Goal: Transaction & Acquisition: Obtain resource

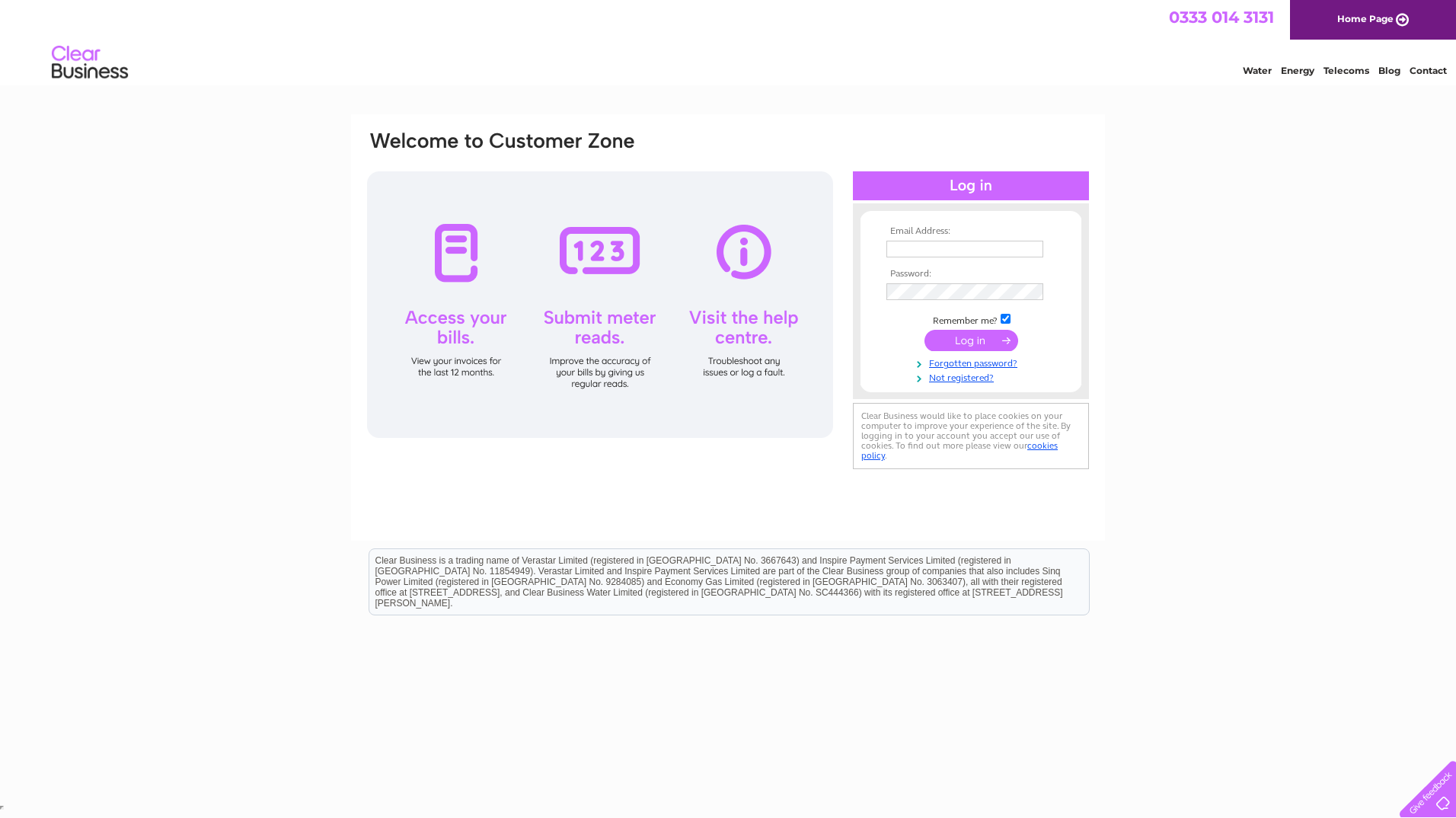
type input "justin@jrobinsaccountants.co.uk"
click at [957, 344] on input "submit" at bounding box center [971, 340] width 93 height 22
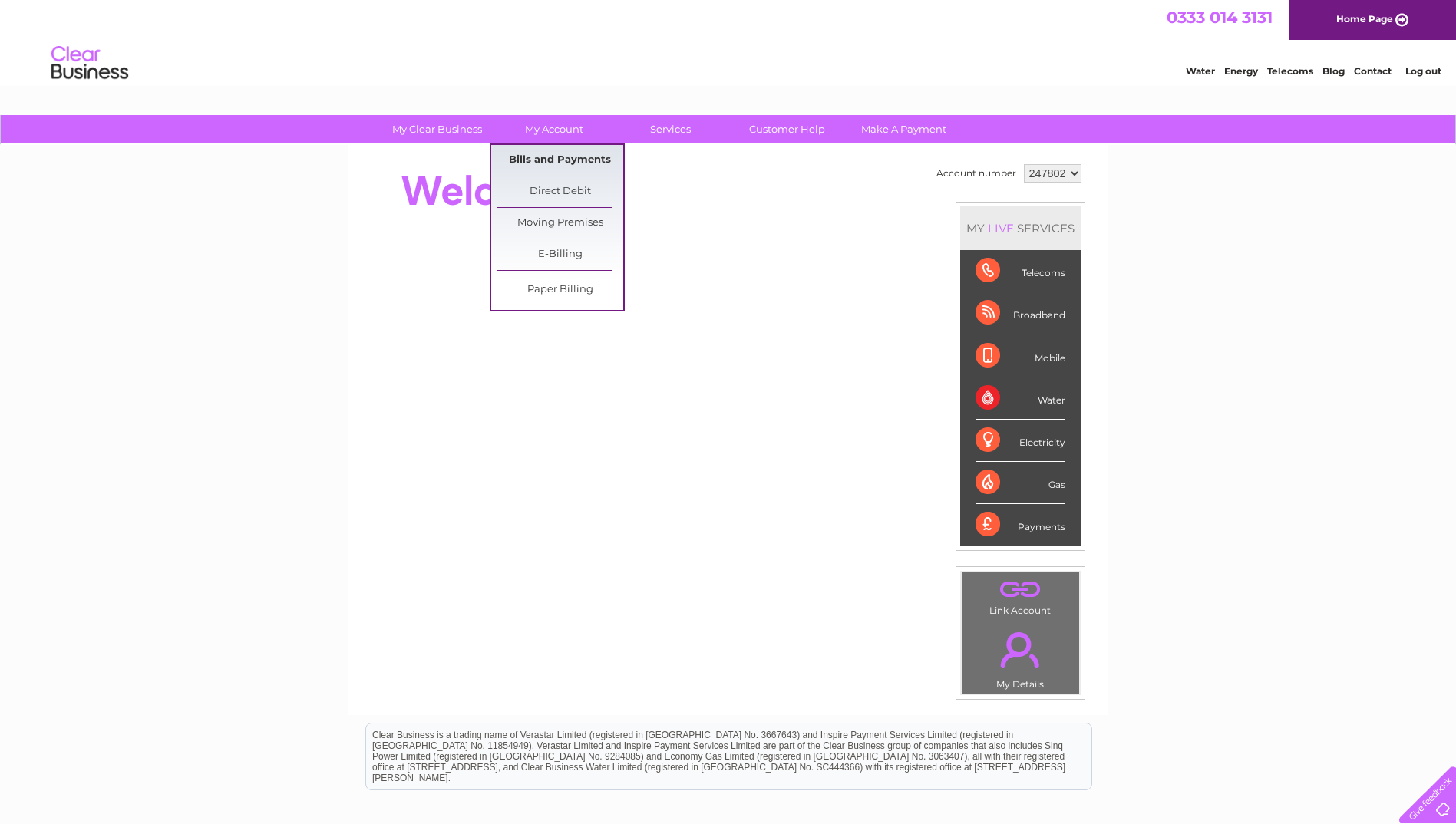
click at [521, 155] on link "Bills and Payments" at bounding box center [560, 160] width 127 height 30
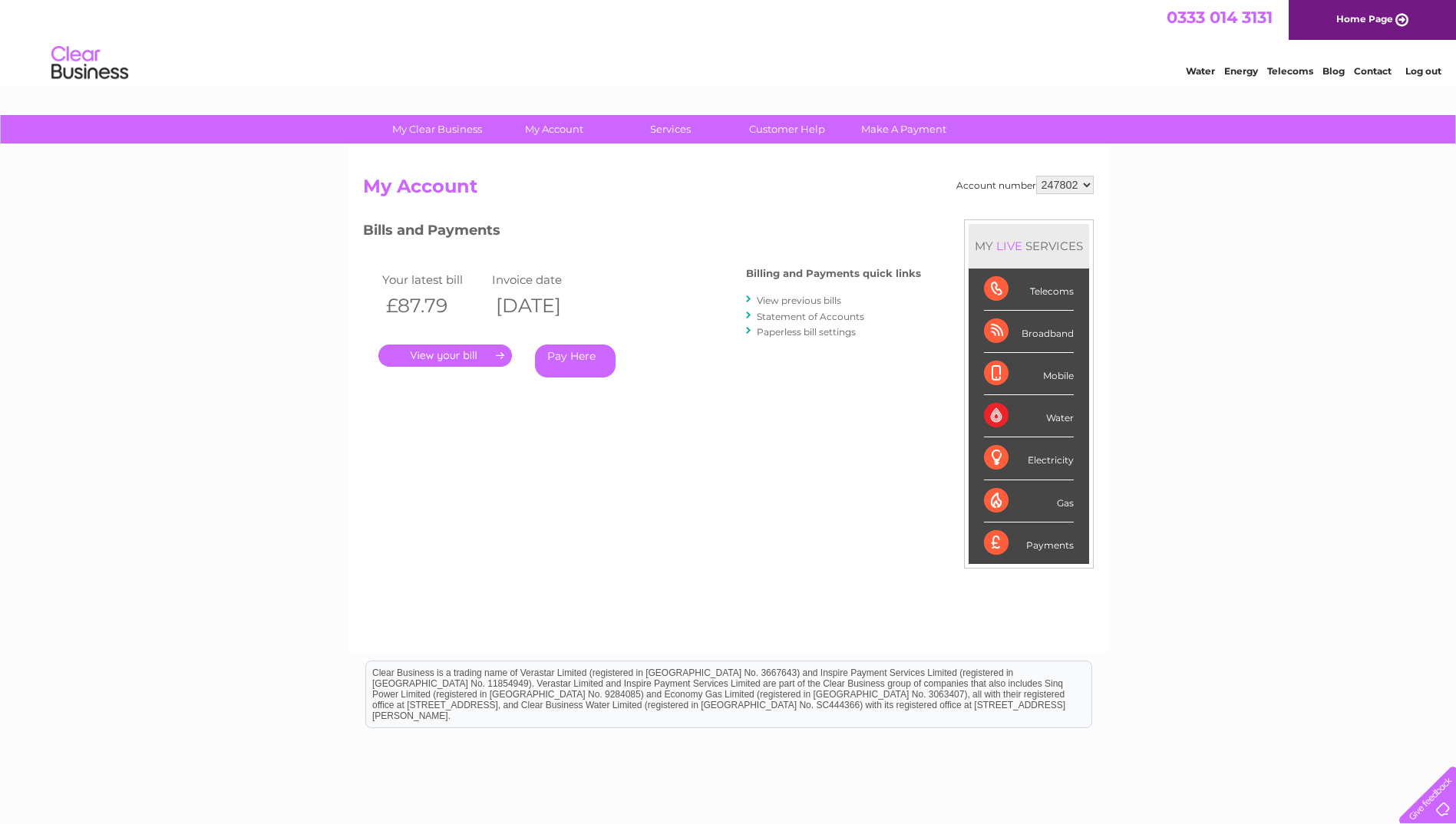
click at [455, 356] on link "." at bounding box center [445, 355] width 133 height 22
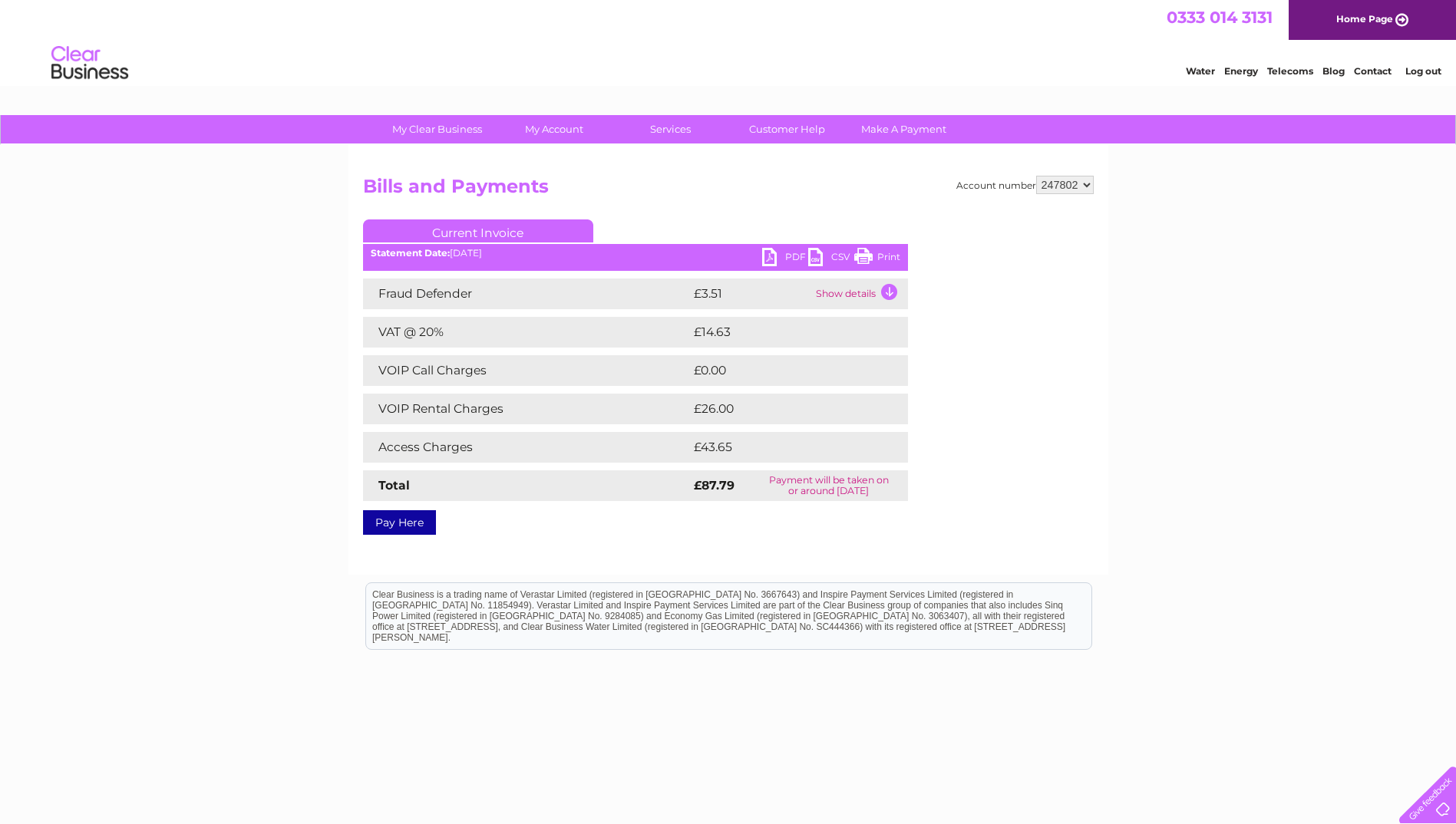
click at [768, 256] on link "PDF" at bounding box center [785, 258] width 46 height 22
click at [1423, 77] on li "Log out" at bounding box center [1424, 71] width 46 height 19
click at [1424, 69] on link "Log out" at bounding box center [1423, 71] width 36 height 11
